Goal: Find specific page/section: Find specific page/section

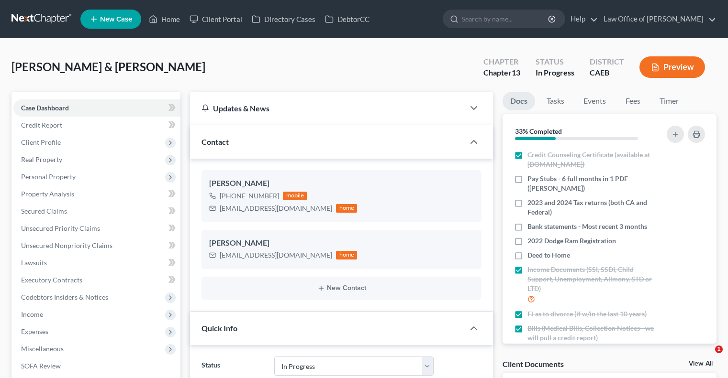
select select "9"
click at [168, 11] on link "Home" at bounding box center [164, 19] width 41 height 17
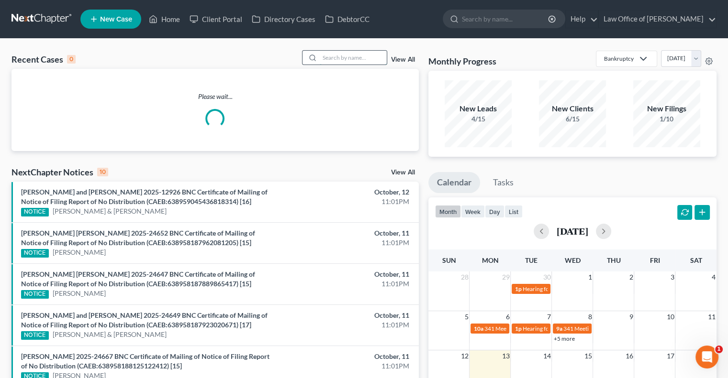
click at [326, 57] on input "search" at bounding box center [353, 58] width 67 height 14
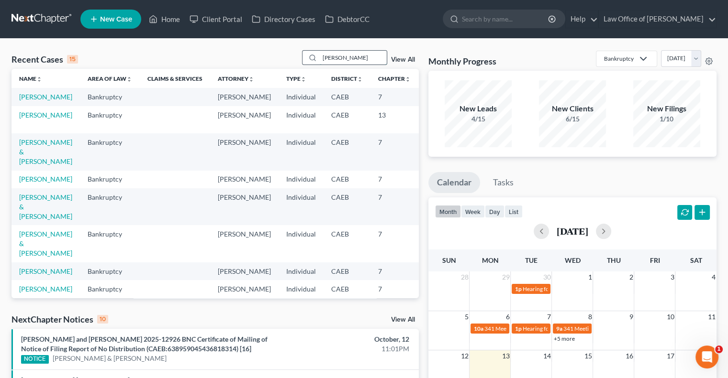
type input "[PERSON_NAME]"
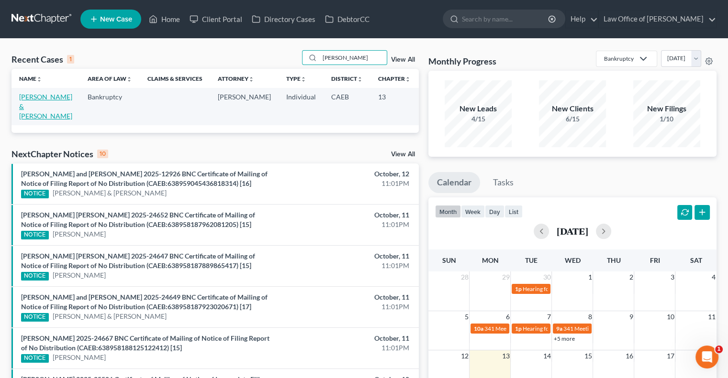
click at [37, 109] on link "[PERSON_NAME] & [PERSON_NAME]" at bounding box center [45, 106] width 53 height 27
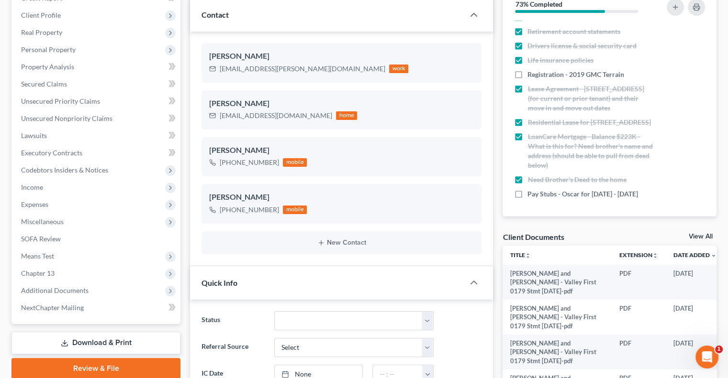
scroll to position [128, 0]
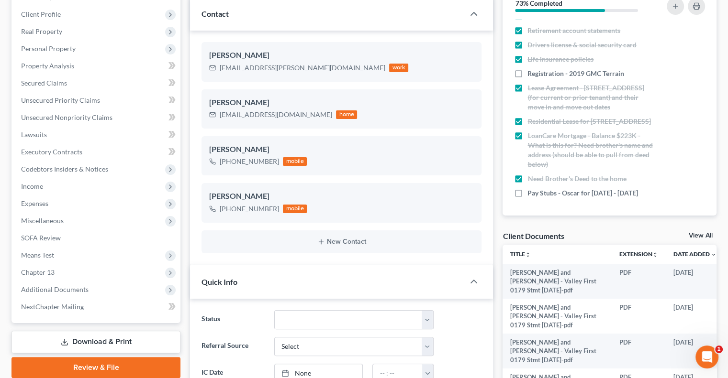
click at [694, 231] on div "Client Documents View All" at bounding box center [609, 238] width 214 height 14
click at [696, 233] on link "View All" at bounding box center [700, 235] width 24 height 7
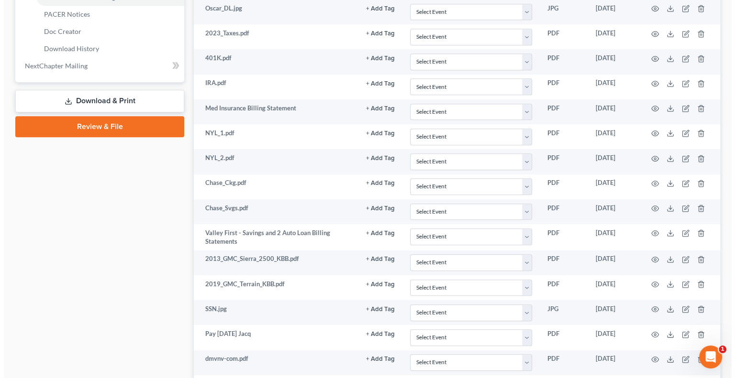
scroll to position [457, 0]
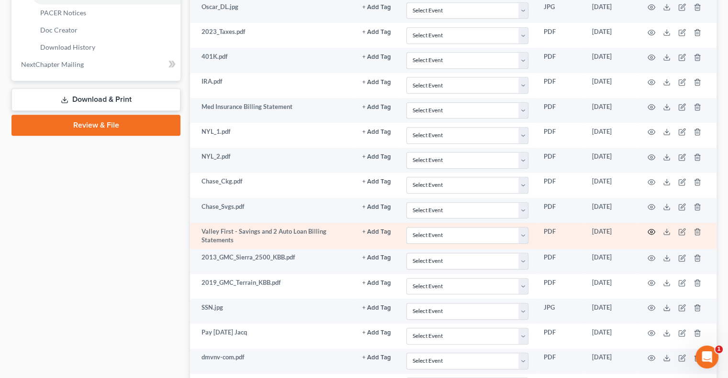
click at [652, 231] on circle "button" at bounding box center [651, 232] width 2 height 2
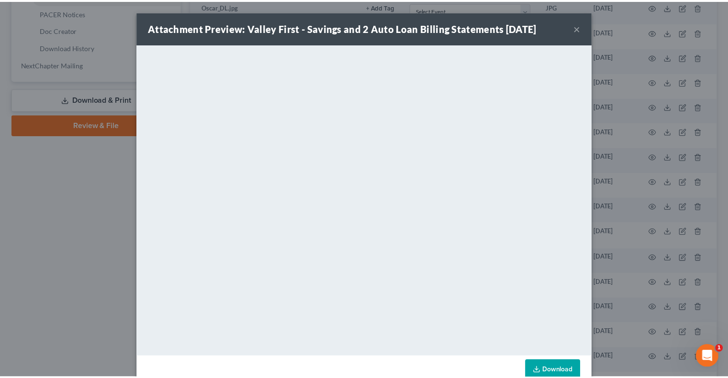
scroll to position [22, 0]
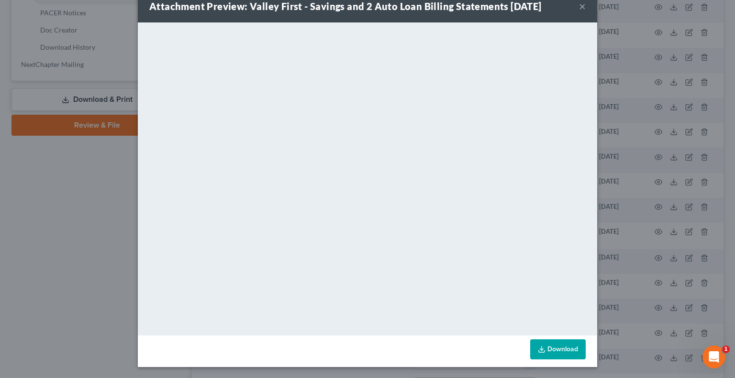
click at [579, 5] on button "×" at bounding box center [582, 5] width 7 height 11
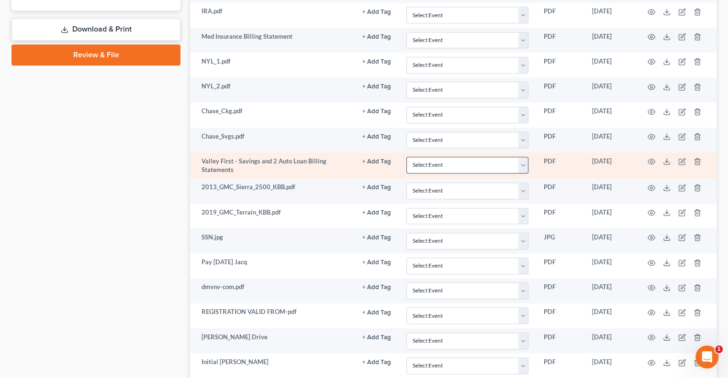
scroll to position [528, 0]
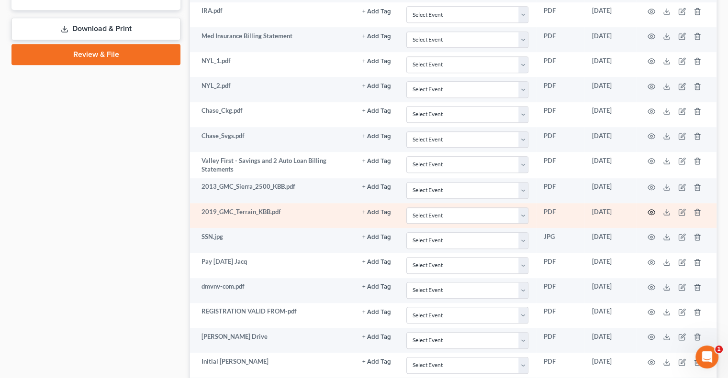
click at [650, 211] on circle "button" at bounding box center [651, 212] width 2 height 2
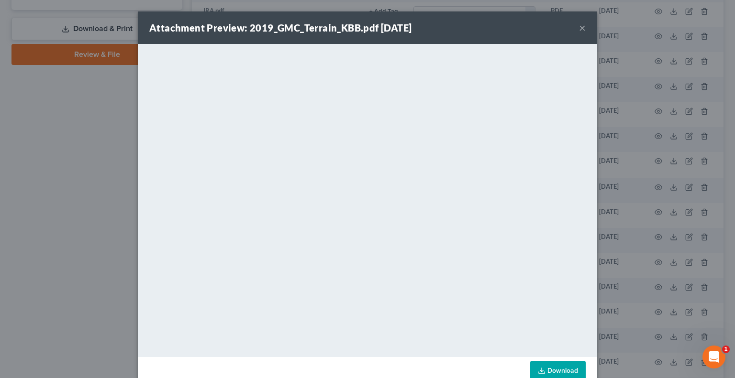
click at [579, 28] on button "×" at bounding box center [582, 27] width 7 height 11
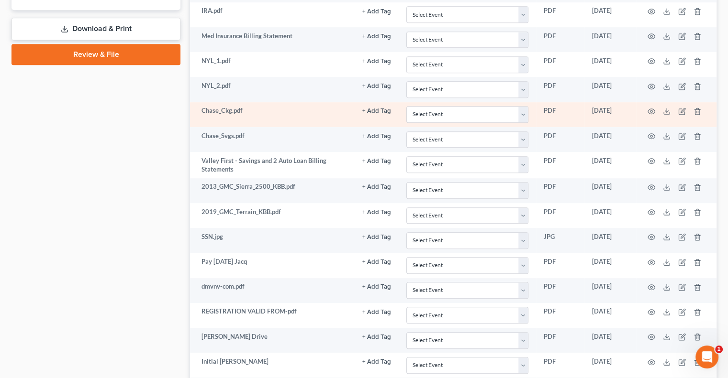
scroll to position [585, 0]
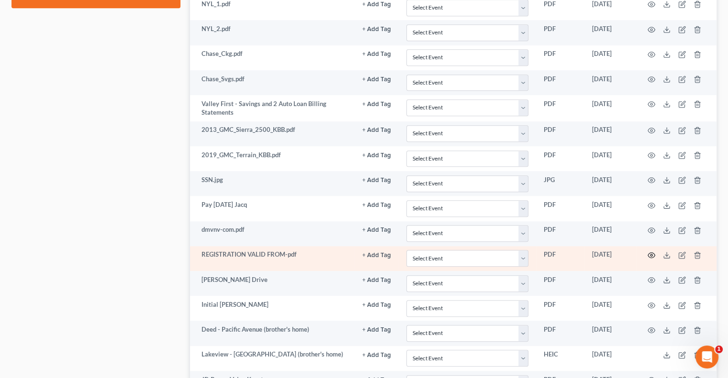
click at [648, 253] on icon "button" at bounding box center [651, 255] width 7 height 5
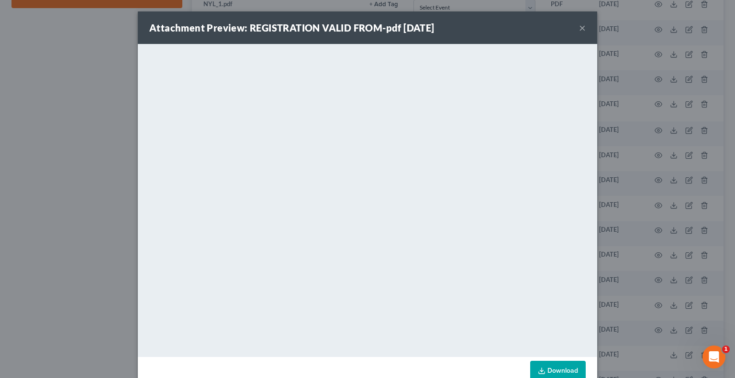
click at [580, 31] on button "×" at bounding box center [582, 27] width 7 height 11
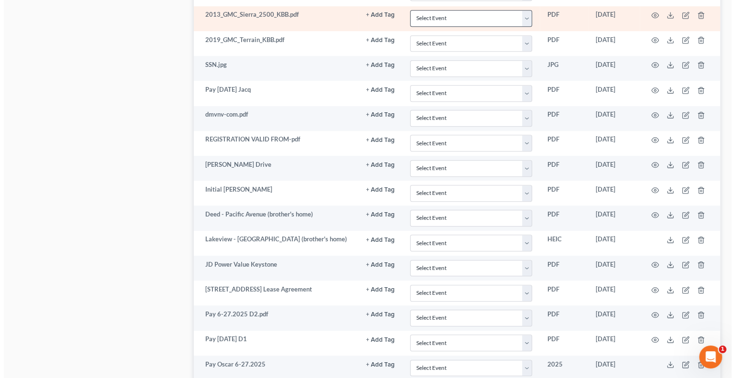
scroll to position [708, 0]
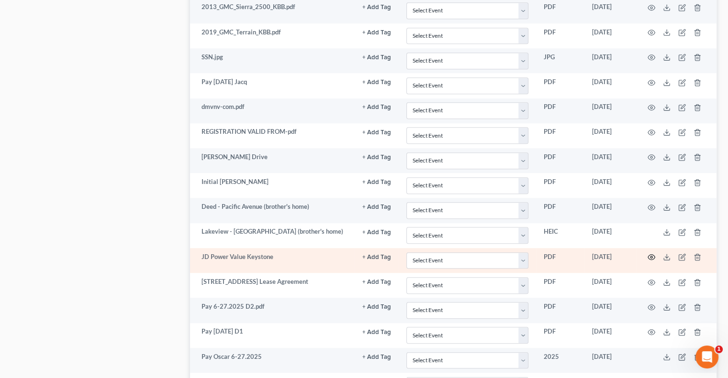
click at [651, 256] on circle "button" at bounding box center [651, 257] width 2 height 2
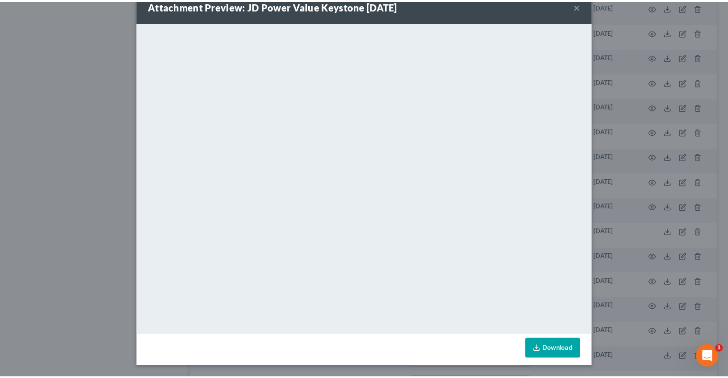
scroll to position [0, 0]
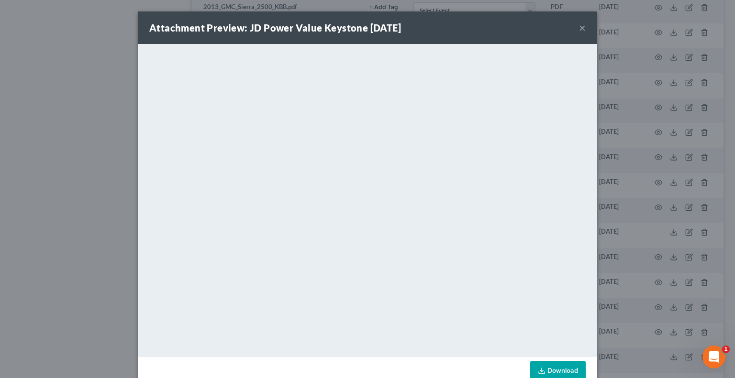
click at [579, 26] on button "×" at bounding box center [582, 27] width 7 height 11
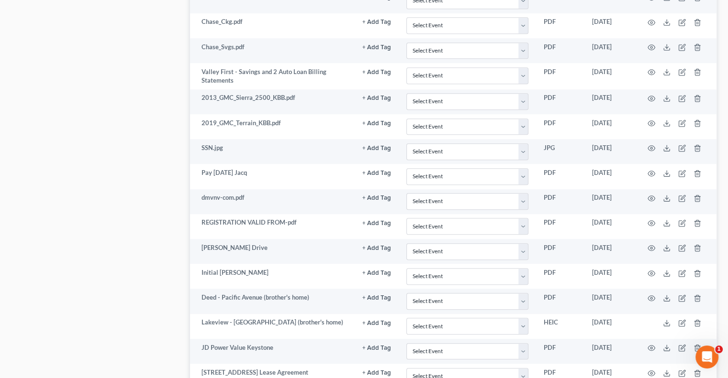
scroll to position [651, 0]
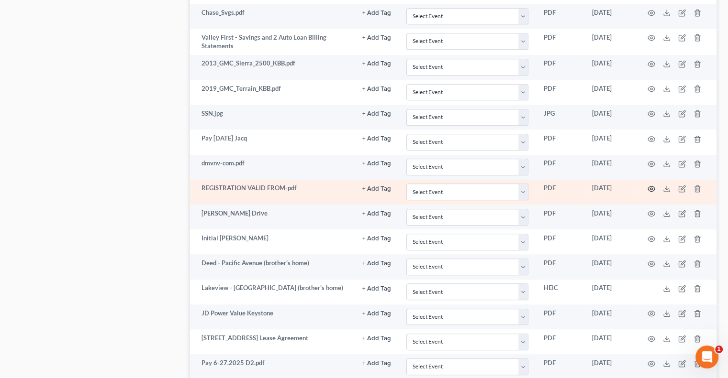
click at [650, 185] on icon "button" at bounding box center [651, 189] width 8 height 8
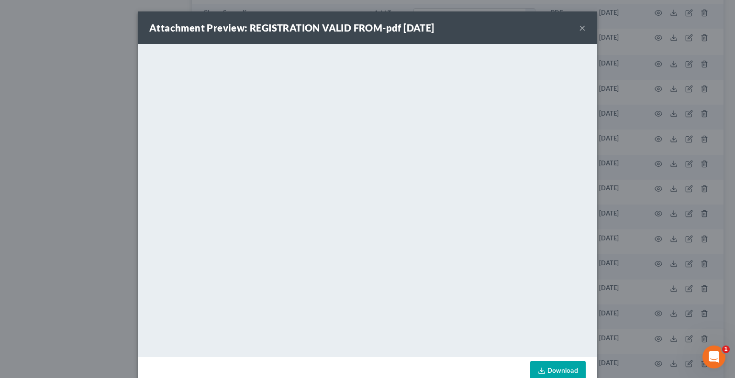
click at [579, 28] on button "×" at bounding box center [582, 27] width 7 height 11
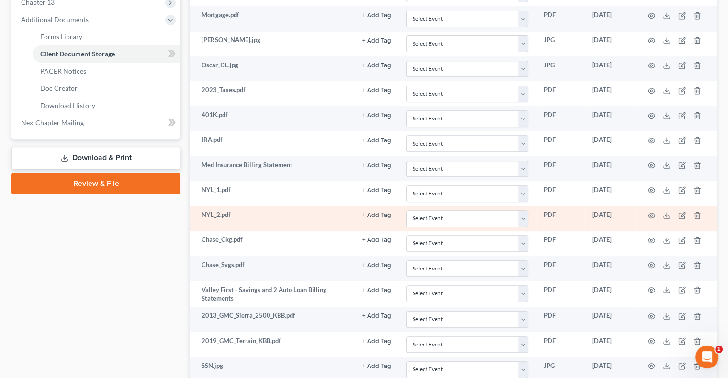
scroll to position [402, 0]
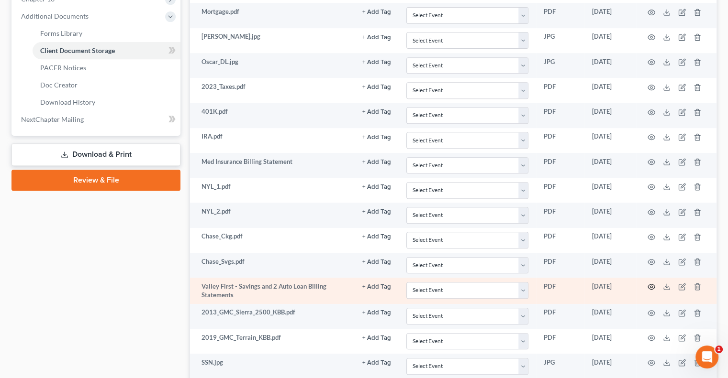
click at [651, 283] on icon "button" at bounding box center [651, 287] width 8 height 8
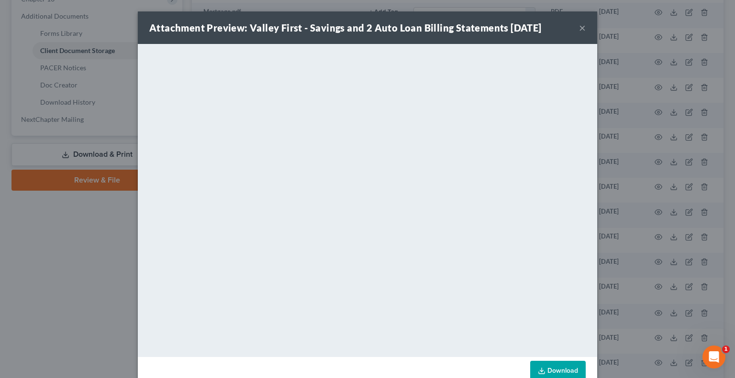
click at [574, 30] on div "Attachment Preview: Valley First - Savings and 2 Auto Loan Billing Statements […" at bounding box center [367, 27] width 459 height 33
click at [579, 29] on button "×" at bounding box center [582, 27] width 7 height 11
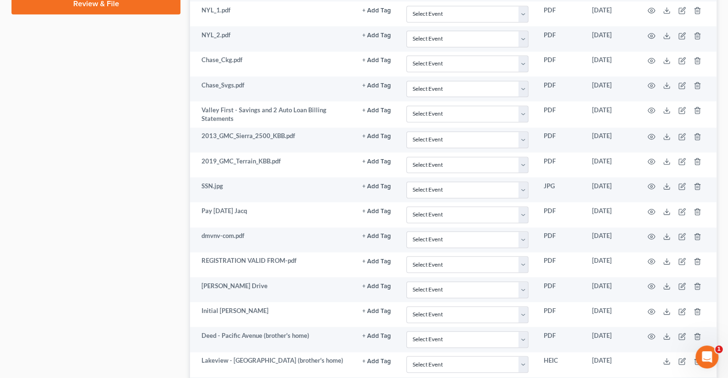
scroll to position [579, 0]
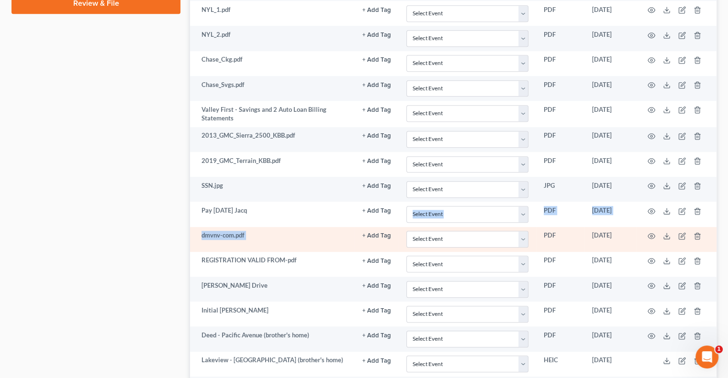
drag, startPoint x: 354, startPoint y: 201, endPoint x: 366, endPoint y: 224, distance: 25.7
click at [650, 232] on icon "button" at bounding box center [651, 236] width 8 height 8
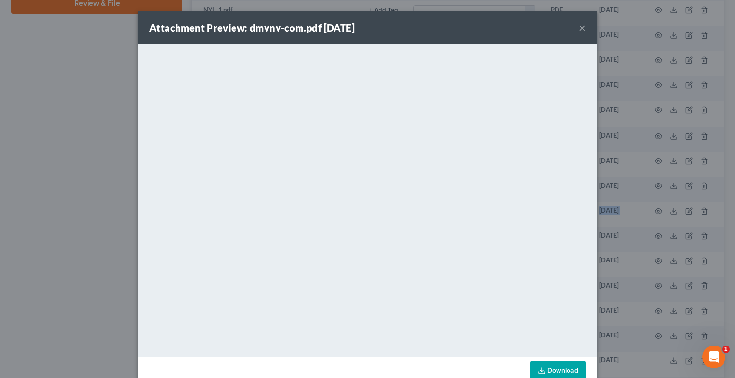
click at [579, 29] on button "×" at bounding box center [582, 27] width 7 height 11
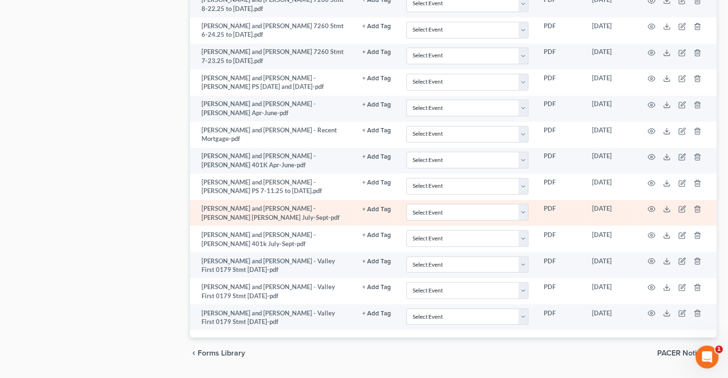
scroll to position [1580, 0]
